Goal: Task Accomplishment & Management: Use online tool/utility

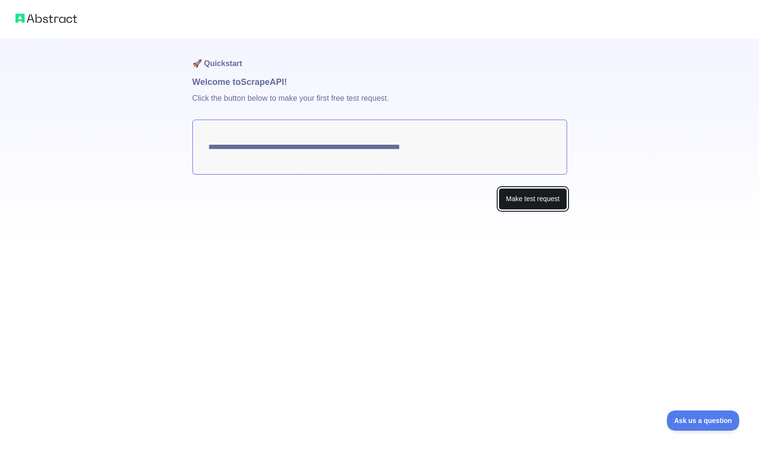
click at [529, 196] on button "Make test request" at bounding box center [532, 199] width 68 height 22
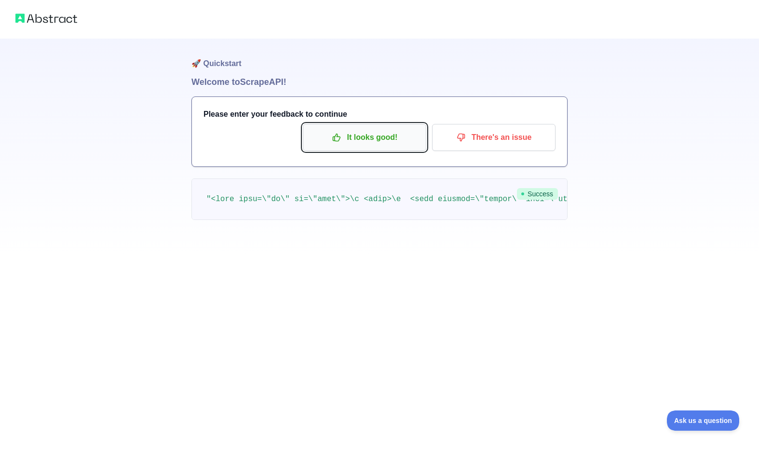
click at [342, 126] on button "It looks good!" at bounding box center [364, 137] width 123 height 27
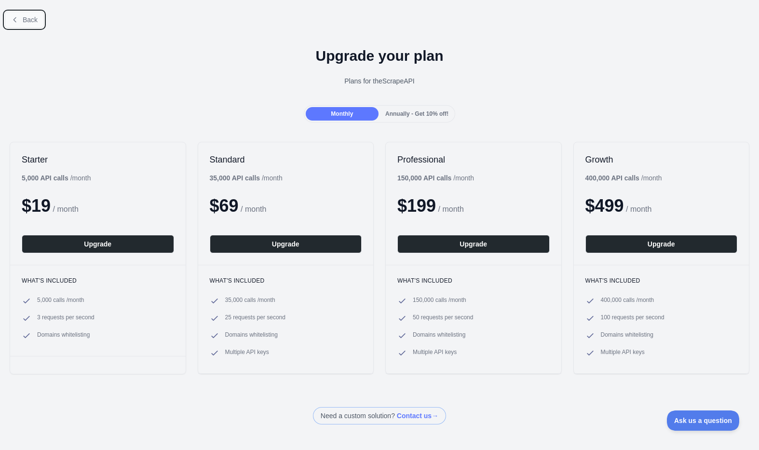
click at [34, 14] on button "Back" at bounding box center [24, 20] width 39 height 16
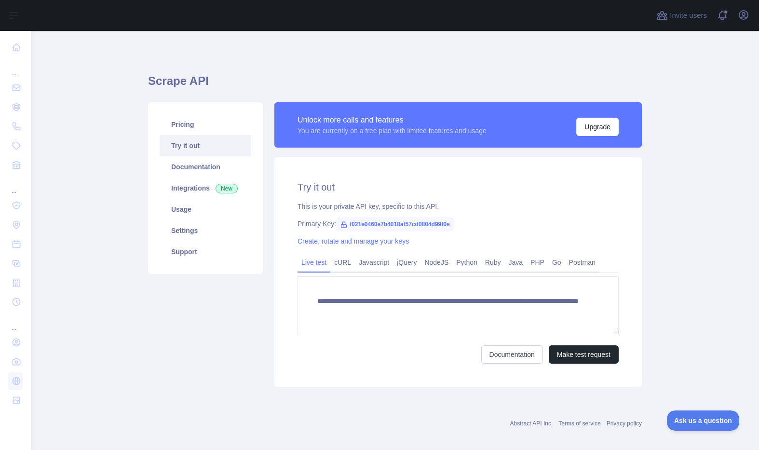
click at [395, 223] on span "f021e0460e7b4018af57cd0804d99f0e" at bounding box center [395, 224] width 118 height 14
copy span "f021e0460e7b4018af57cd0804d99f0e"
click at [508, 204] on div "This is your private API key, specific to this API." at bounding box center [457, 206] width 321 height 10
